Goal: Information Seeking & Learning: Check status

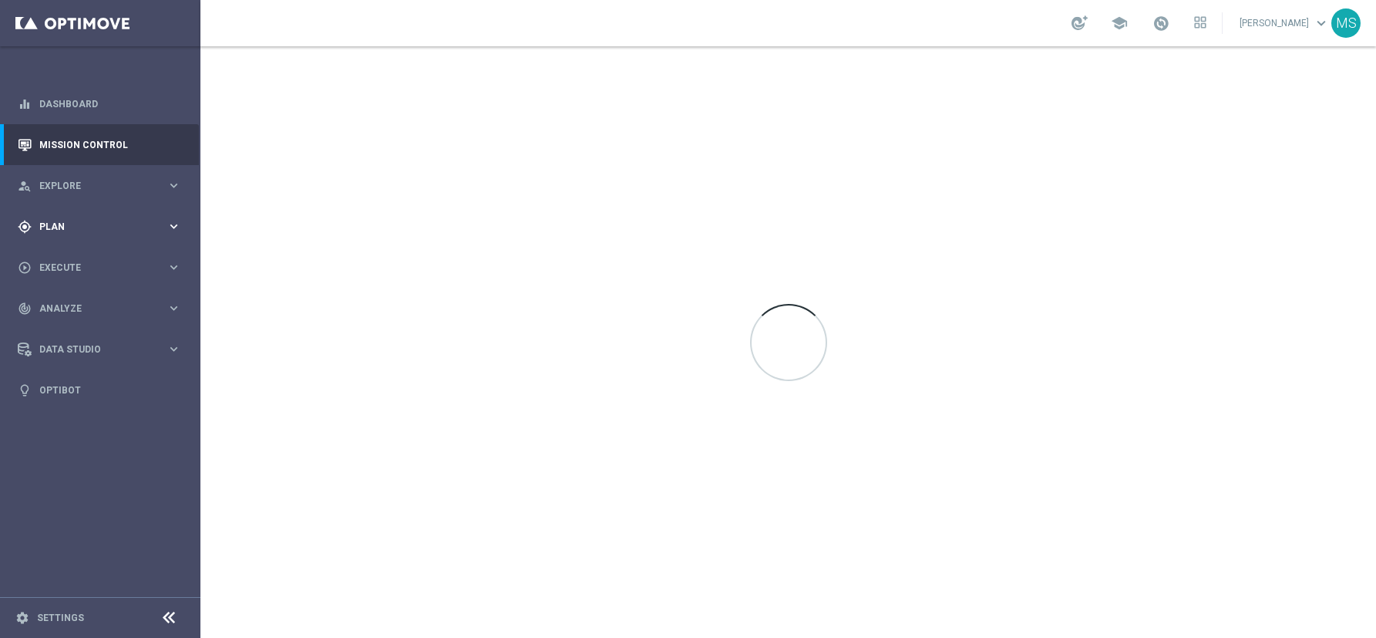
click at [154, 227] on span "Plan" at bounding box center [102, 226] width 127 height 9
click at [155, 184] on span "Explore" at bounding box center [102, 185] width 127 height 9
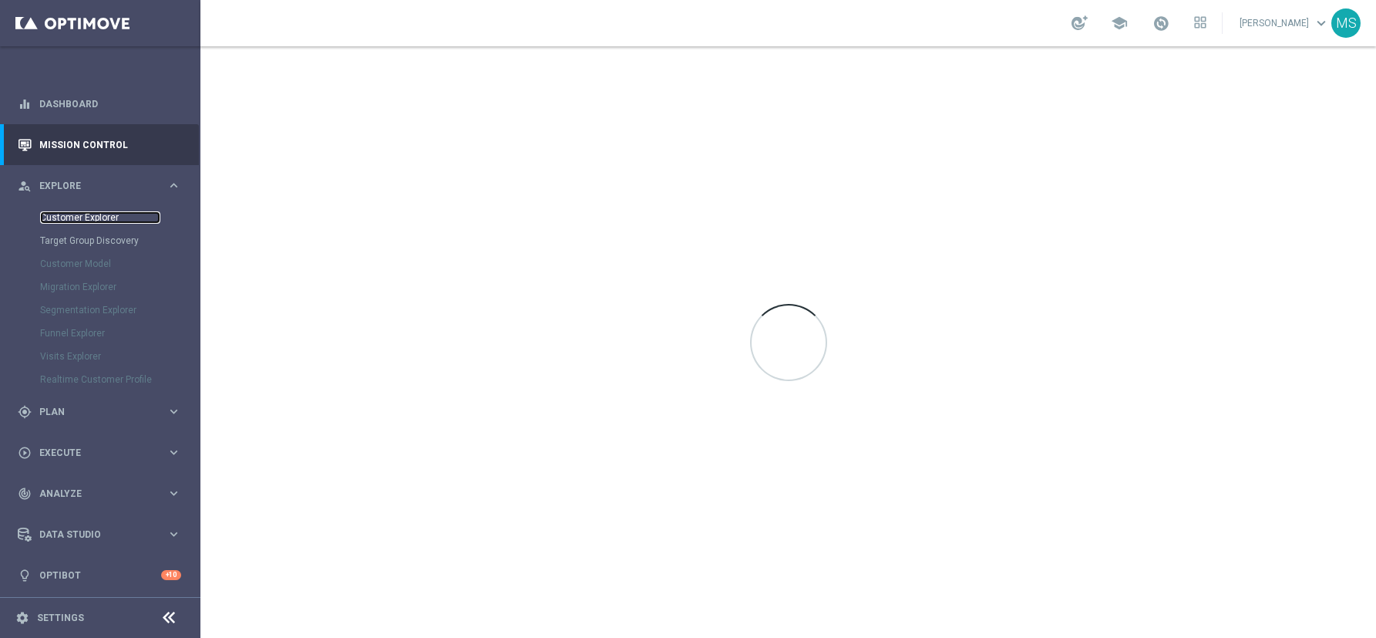
click at [103, 212] on link "Customer Explorer" at bounding box center [100, 217] width 120 height 12
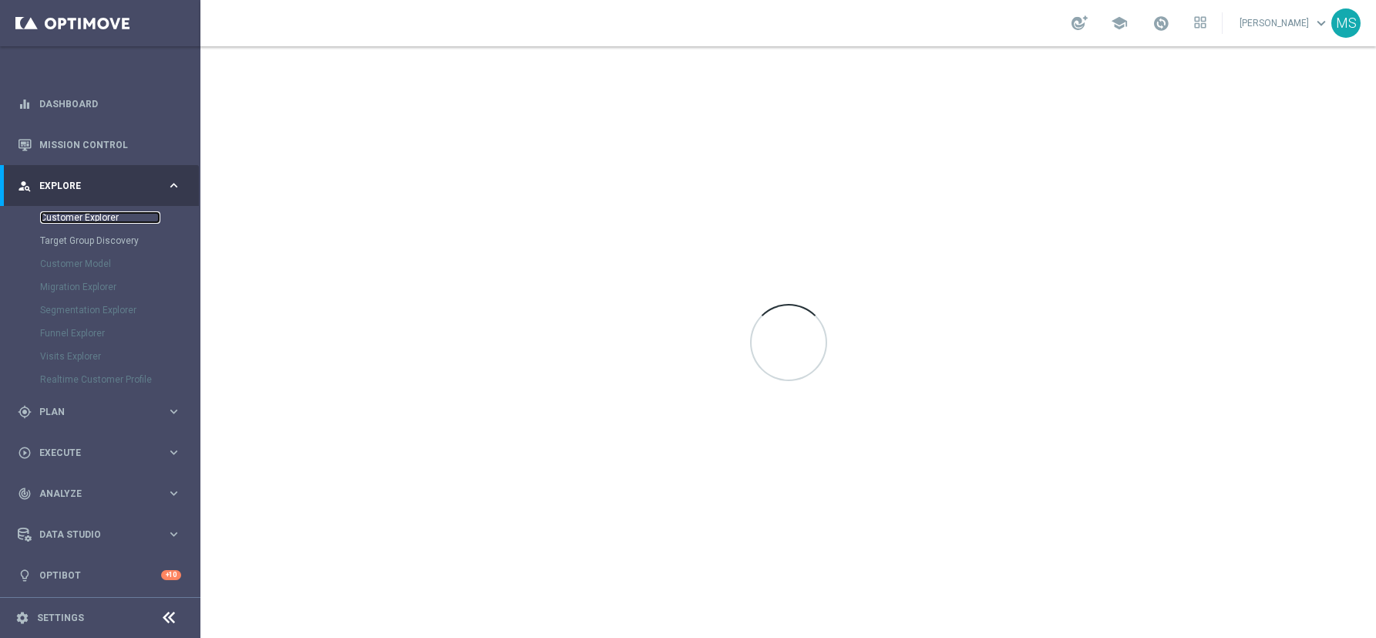
click at [103, 215] on link "Customer Explorer" at bounding box center [100, 217] width 120 height 12
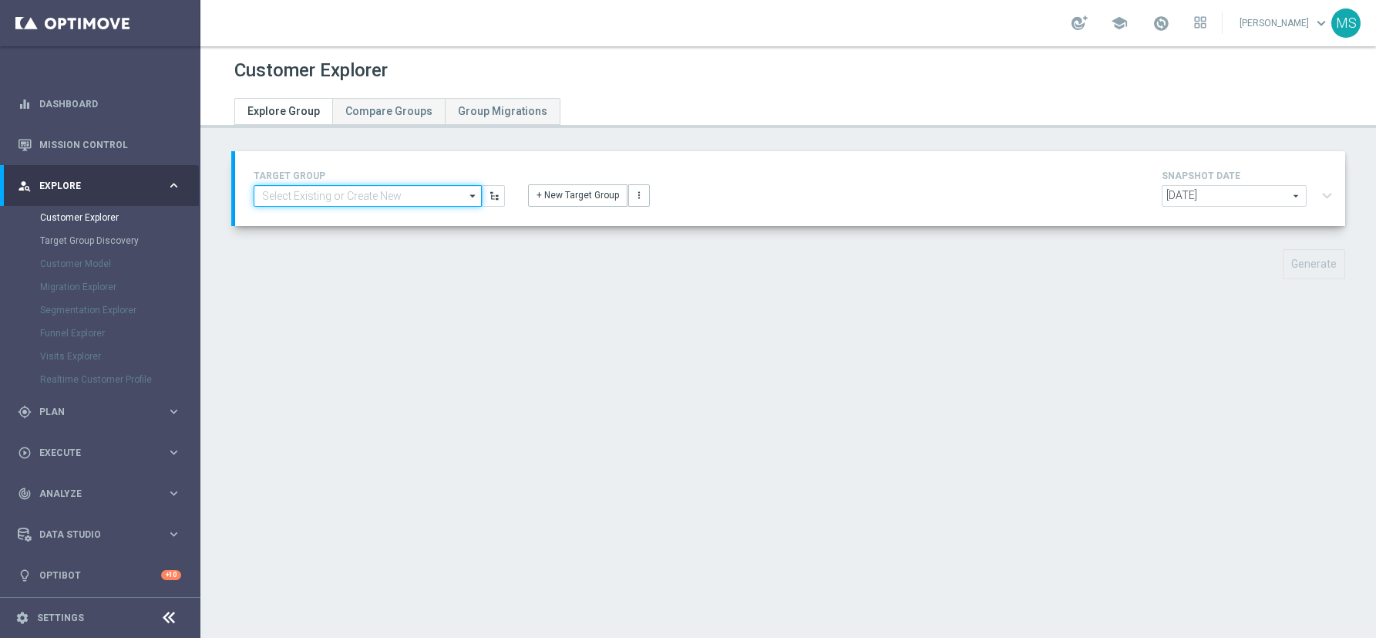
click at [327, 197] on input at bounding box center [368, 196] width 228 height 22
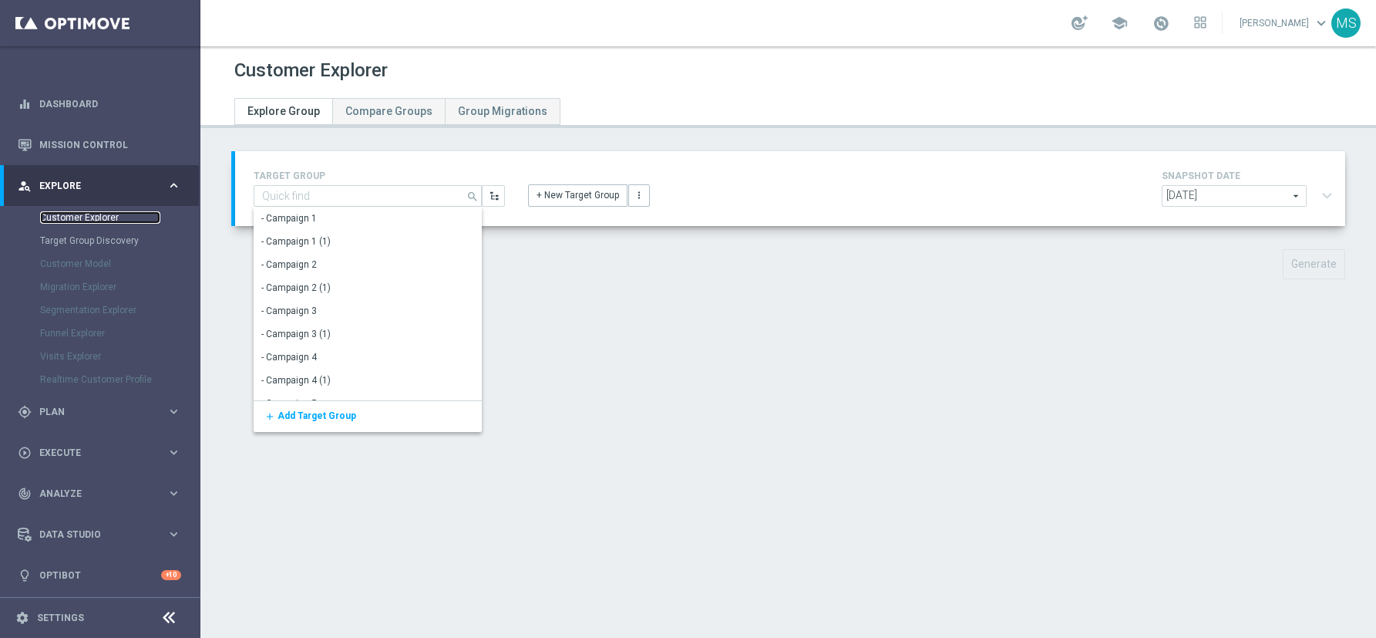
click at [68, 213] on link "Customer Explorer" at bounding box center [100, 217] width 120 height 12
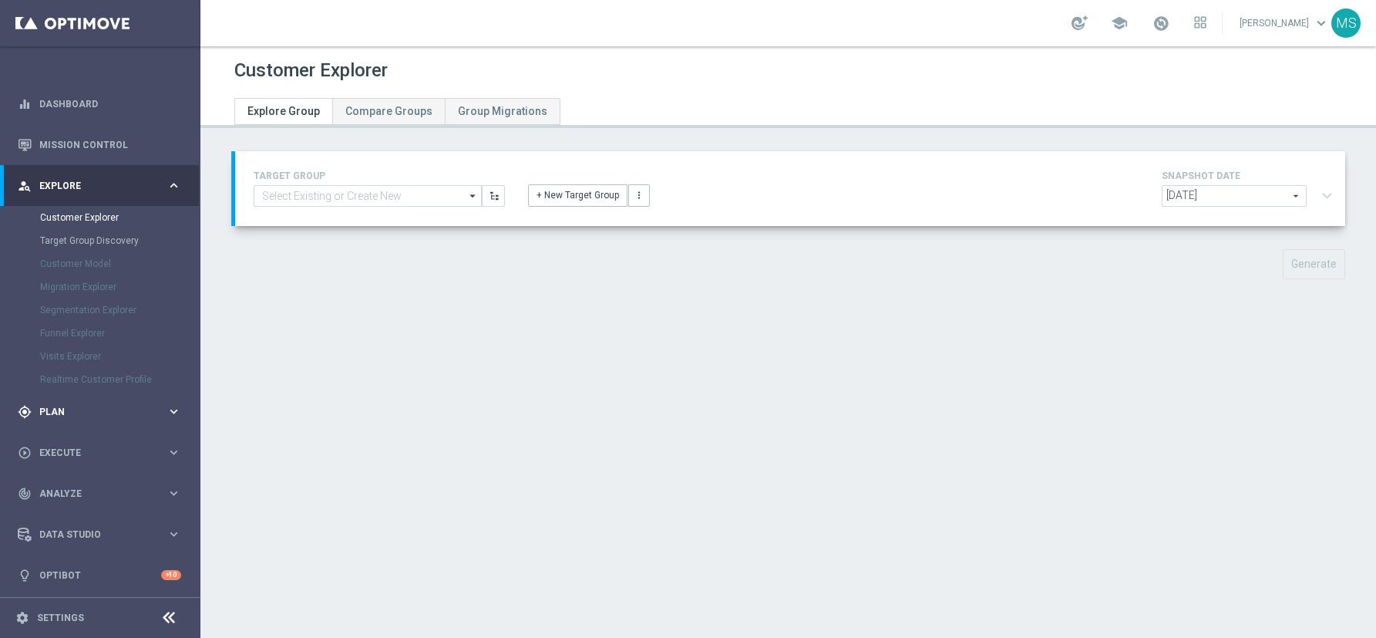
click at [86, 419] on div "gps_fixed Plan keyboard_arrow_right" at bounding box center [99, 411] width 199 height 41
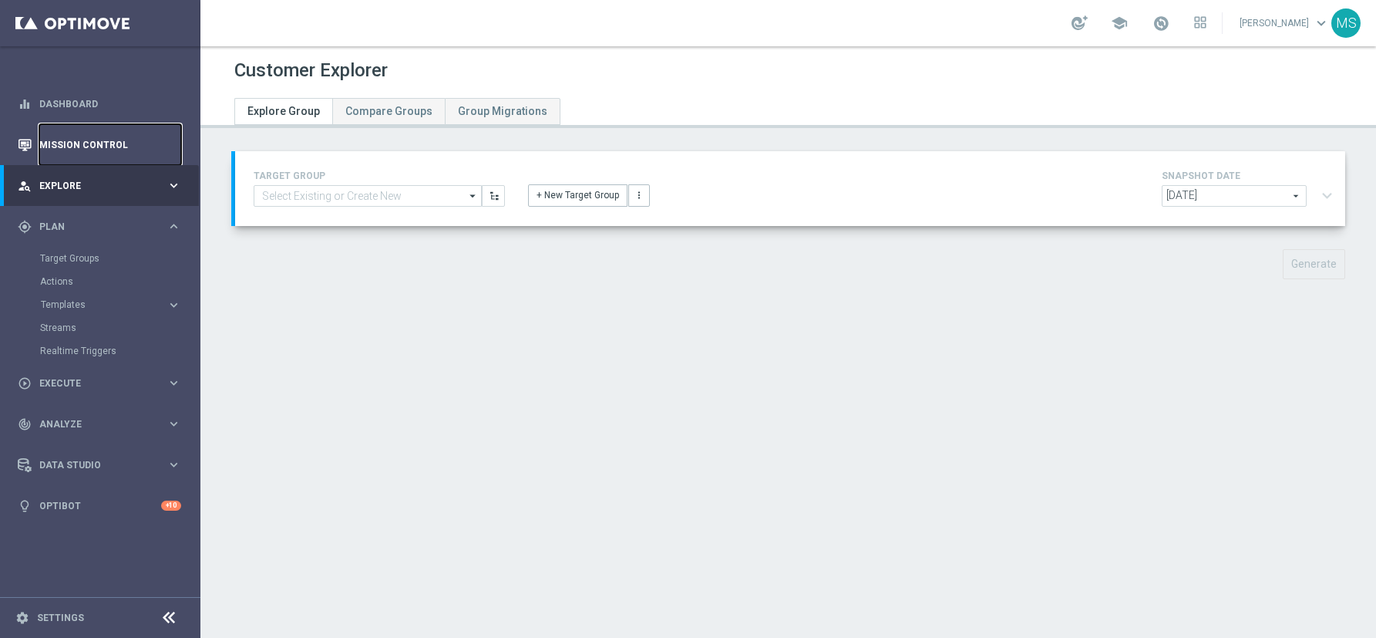
click at [96, 146] on link "Mission Control" at bounding box center [110, 144] width 142 height 41
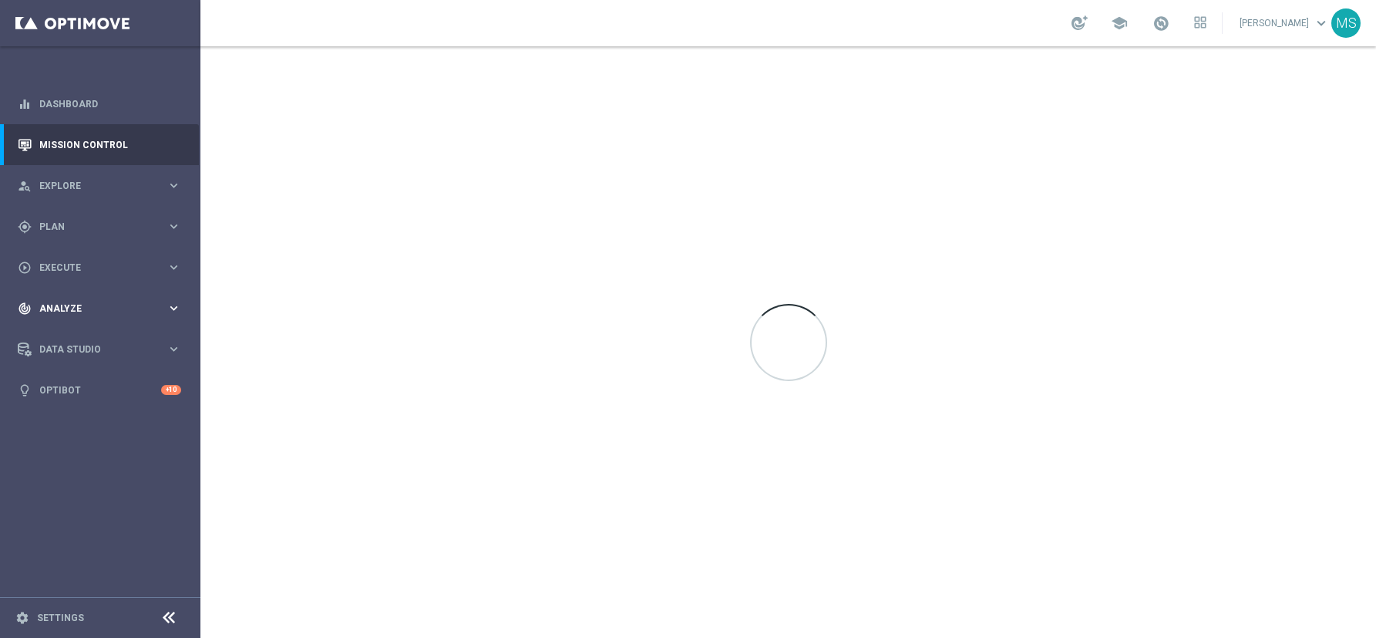
click at [168, 301] on icon "keyboard_arrow_right" at bounding box center [174, 308] width 15 height 15
click at [89, 337] on link "Customer 360" at bounding box center [100, 340] width 120 height 12
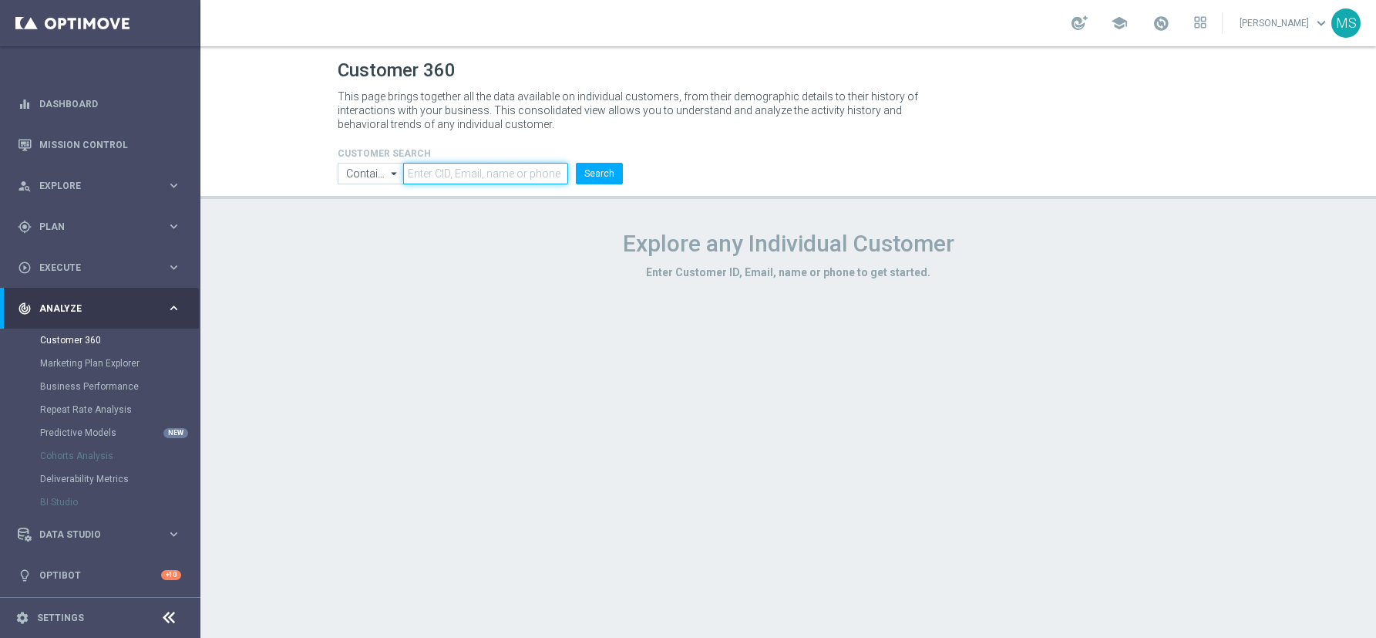
click at [464, 180] on input "text" at bounding box center [485, 174] width 164 height 22
paste input "1004061"
type input "1004061"
click at [576, 163] on button "Search" at bounding box center [599, 174] width 47 height 22
